Goal: Task Accomplishment & Management: Manage account settings

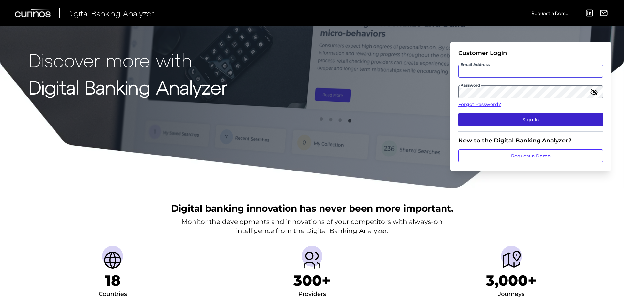
type input "[PERSON_NAME][EMAIL_ADDRESS][DOMAIN_NAME]"
click at [533, 118] on button "Sign In" at bounding box center [530, 119] width 145 height 13
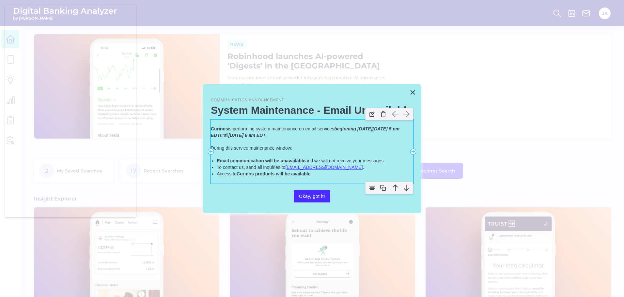
click at [260, 149] on p "During this service mainenance window:" at bounding box center [312, 148] width 202 height 7
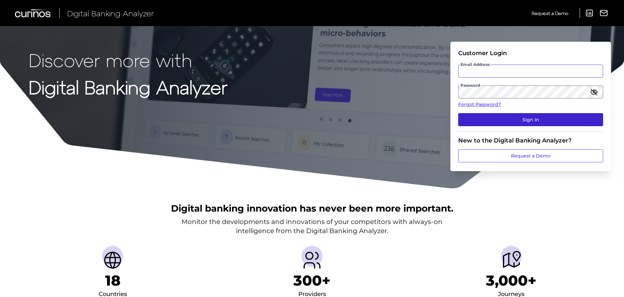
type input "[PERSON_NAME][EMAIL_ADDRESS][DOMAIN_NAME]"
click at [529, 117] on button "Sign In" at bounding box center [530, 119] width 145 height 13
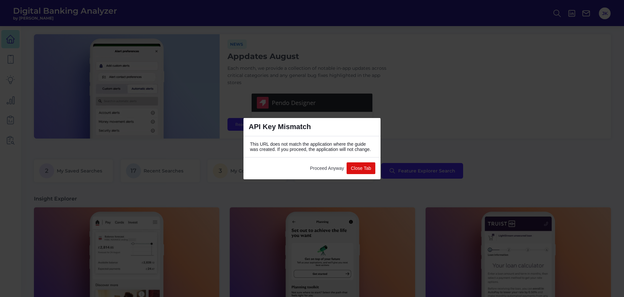
click at [328, 170] on button "Proceed Anyway" at bounding box center [327, 169] width 39 height 12
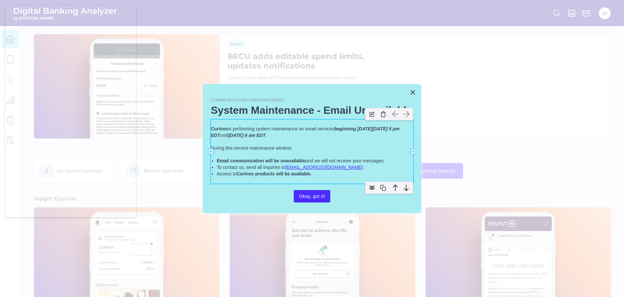
click at [263, 148] on p "During this service mainenance window:" at bounding box center [312, 148] width 202 height 7
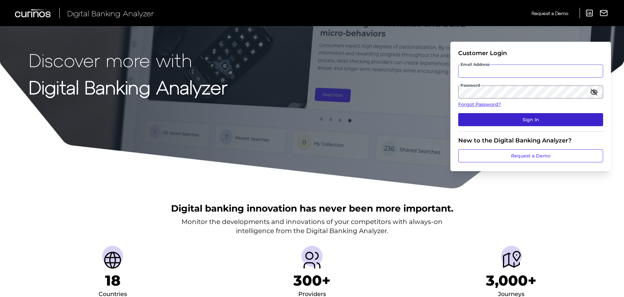
type input "[PERSON_NAME][EMAIL_ADDRESS][DOMAIN_NAME]"
click at [514, 122] on button "Sign In" at bounding box center [530, 119] width 145 height 13
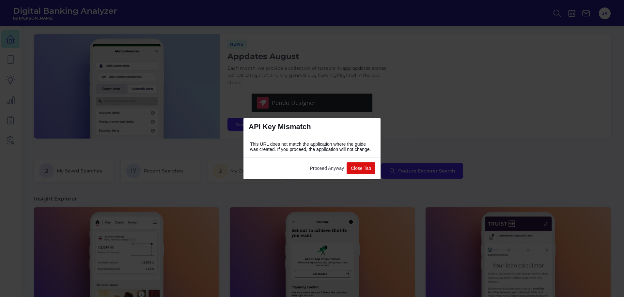
click at [324, 168] on button "Proceed Anyway" at bounding box center [327, 169] width 39 height 12
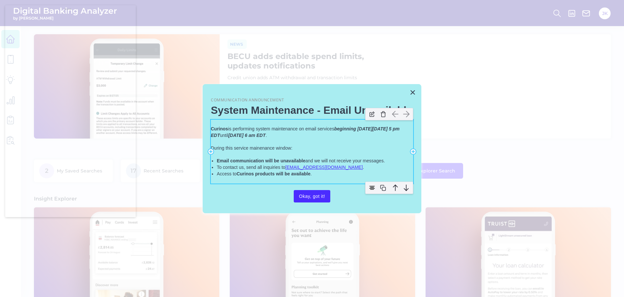
click at [284, 150] on p "During this service mainenance window:" at bounding box center [312, 148] width 202 height 7
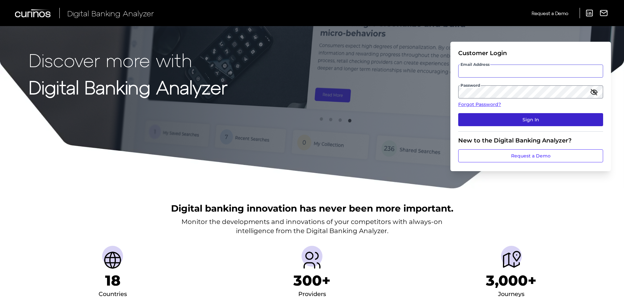
type input "[PERSON_NAME][EMAIL_ADDRESS][DOMAIN_NAME]"
click at [532, 121] on button "Sign In" at bounding box center [530, 119] width 145 height 13
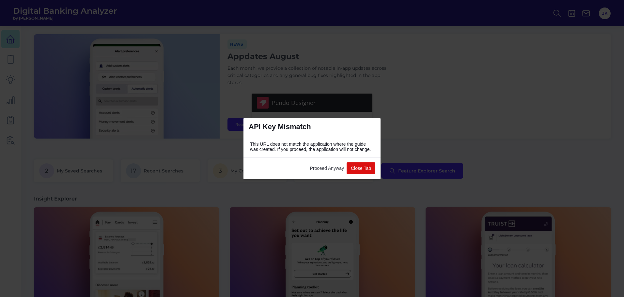
click at [323, 168] on button "Proceed Anyway" at bounding box center [327, 169] width 39 height 12
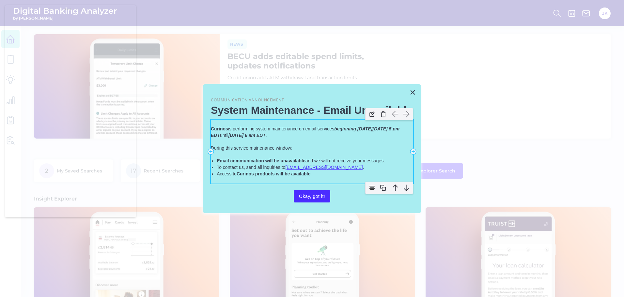
click at [274, 147] on p "During this service mainenance window:" at bounding box center [312, 148] width 202 height 7
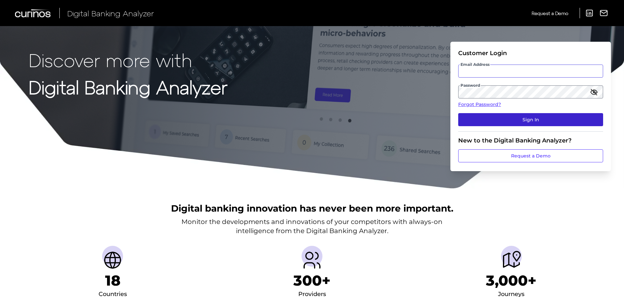
type input "[PERSON_NAME][EMAIL_ADDRESS][DOMAIN_NAME]"
click at [537, 121] on button "Sign In" at bounding box center [530, 119] width 145 height 13
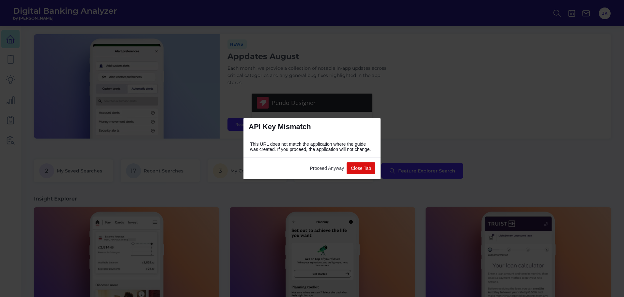
click at [323, 169] on button "Proceed Anyway" at bounding box center [327, 169] width 39 height 12
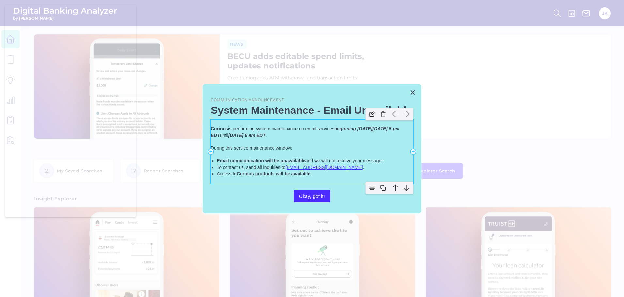
click at [266, 146] on p "During this service mainenance window:" at bounding box center [312, 148] width 202 height 7
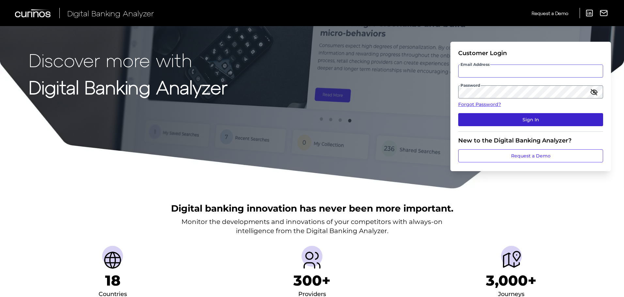
type input "[PERSON_NAME][EMAIL_ADDRESS][DOMAIN_NAME]"
click at [530, 118] on button "Sign In" at bounding box center [530, 119] width 145 height 13
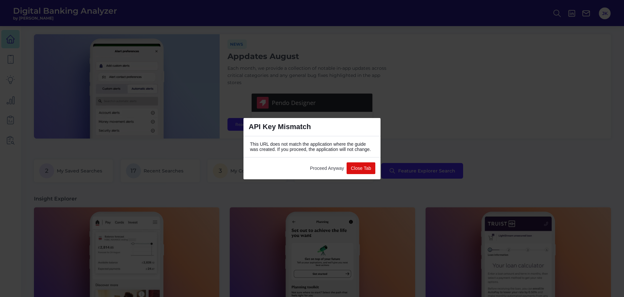
click at [330, 167] on button "Proceed Anyway" at bounding box center [327, 169] width 39 height 12
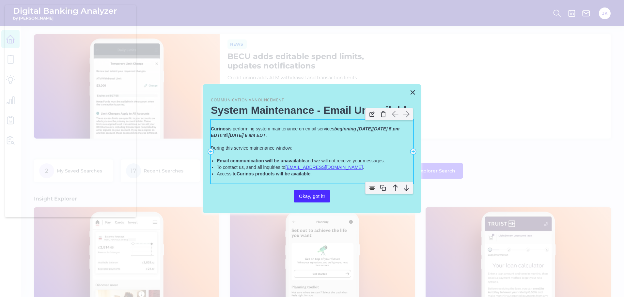
click at [280, 150] on p "During this service mainenance window:" at bounding box center [312, 148] width 202 height 7
